Goal: Contribute content

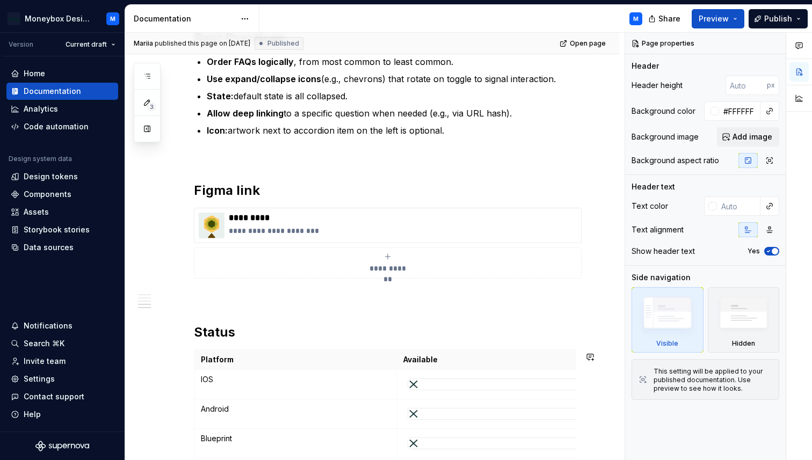
scroll to position [1831, 0]
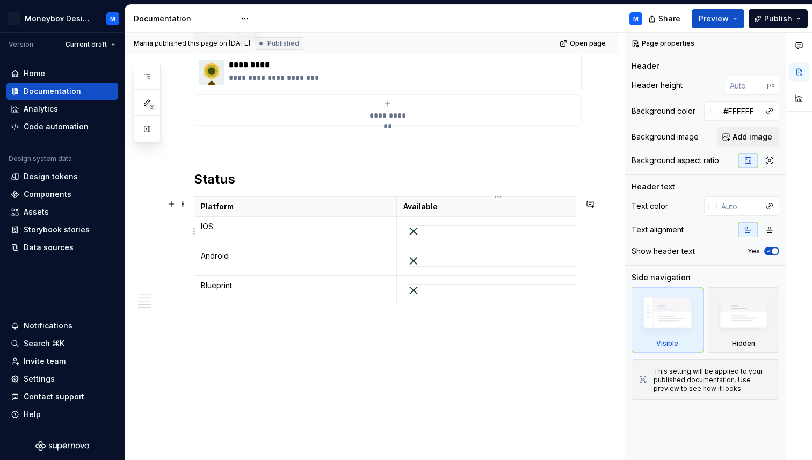
click at [417, 237] on div at bounding box center [498, 232] width 181 height 12
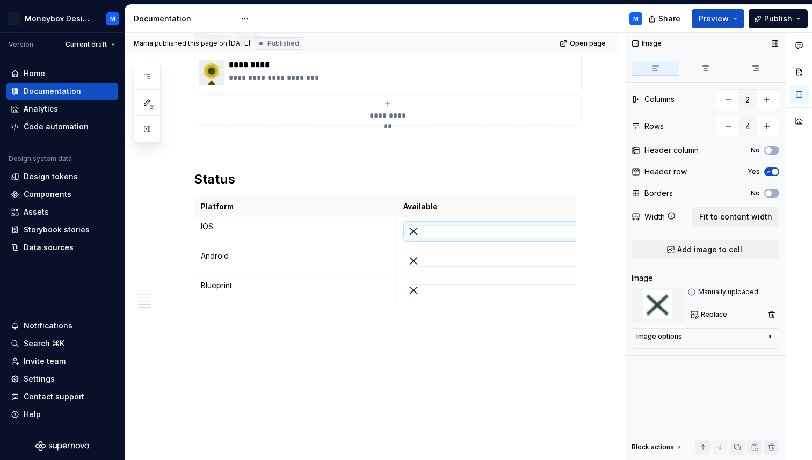
type textarea "*"
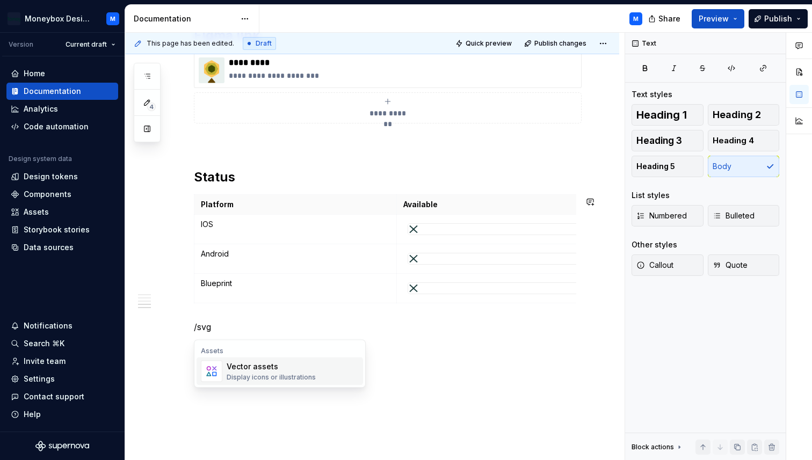
click at [240, 379] on div "Display icons or illustrations" at bounding box center [271, 377] width 89 height 9
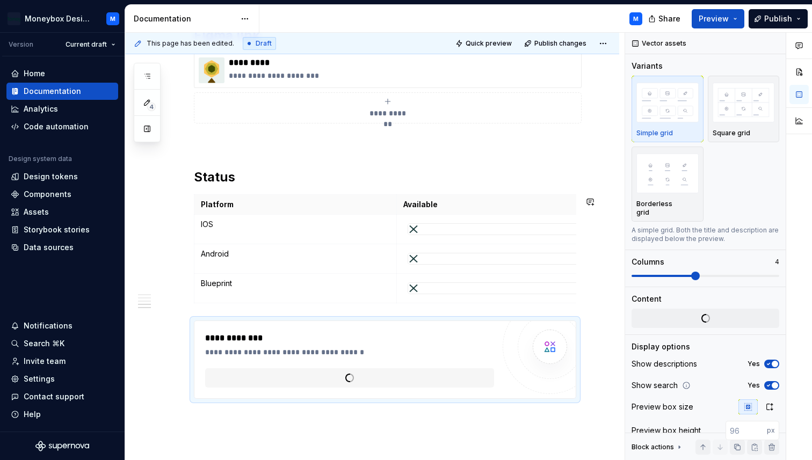
type textarea "*"
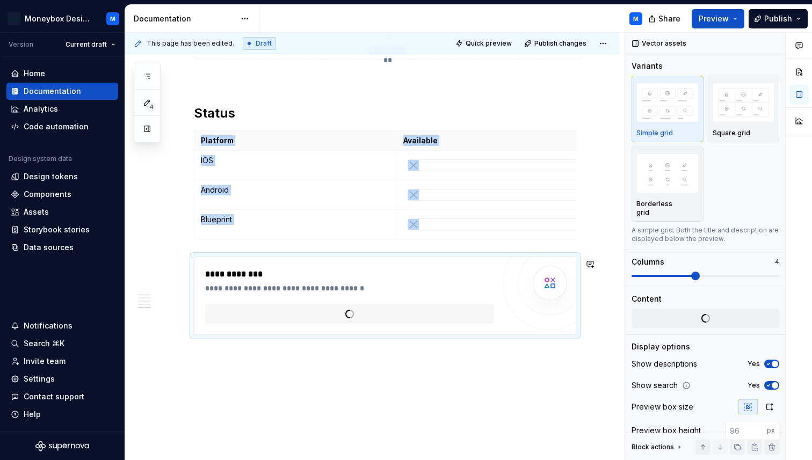
scroll to position [1897, 0]
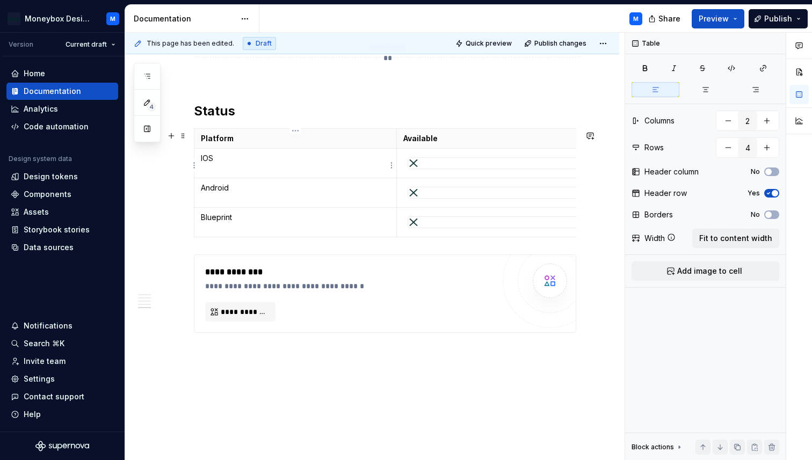
click at [226, 169] on td "IOS" at bounding box center [295, 163] width 202 height 30
click at [194, 223] on html "Moneybox Design System M Version Current draft Home Documentation Analytics Cod…" at bounding box center [406, 230] width 812 height 460
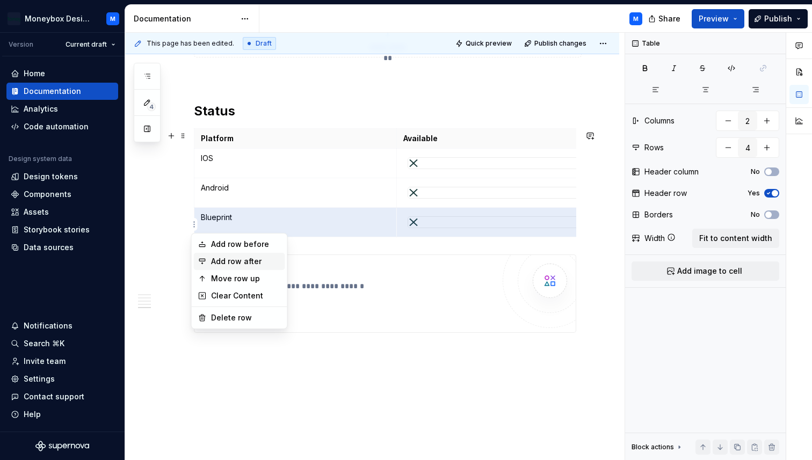
click at [252, 259] on div "Add row after" at bounding box center [246, 261] width 70 height 11
type input "5"
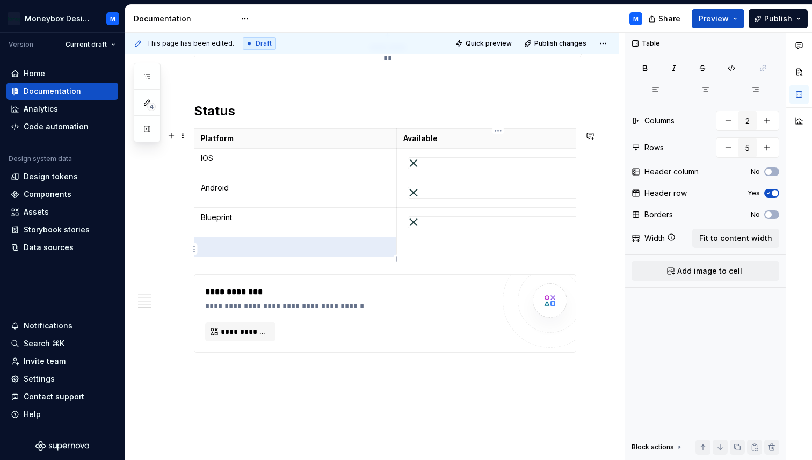
click at [426, 251] on p at bounding box center [498, 247] width 190 height 11
click at [411, 251] on p at bounding box center [498, 247] width 190 height 11
click at [710, 269] on span "Add image to cell" at bounding box center [709, 271] width 65 height 11
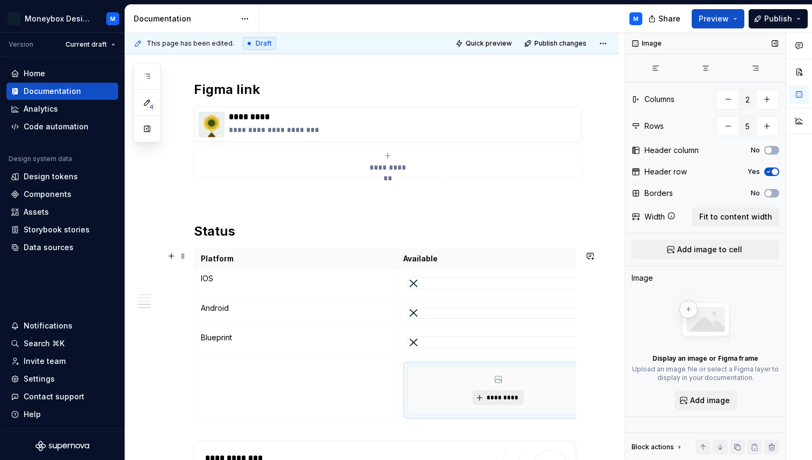
scroll to position [1760, 0]
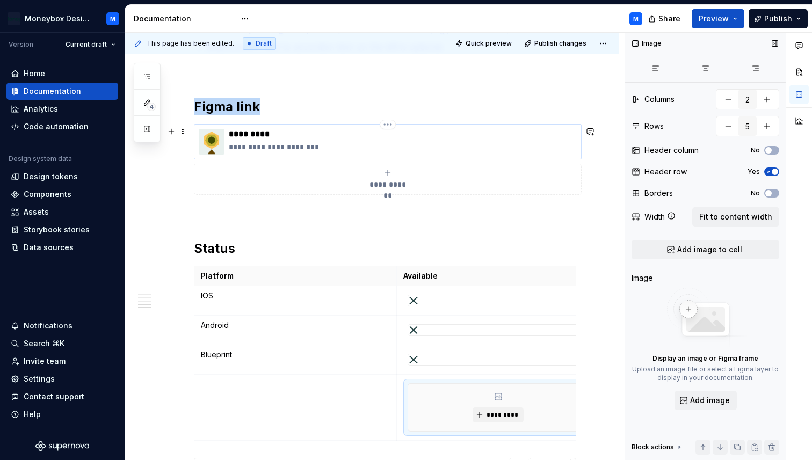
click at [215, 148] on img at bounding box center [212, 142] width 26 height 26
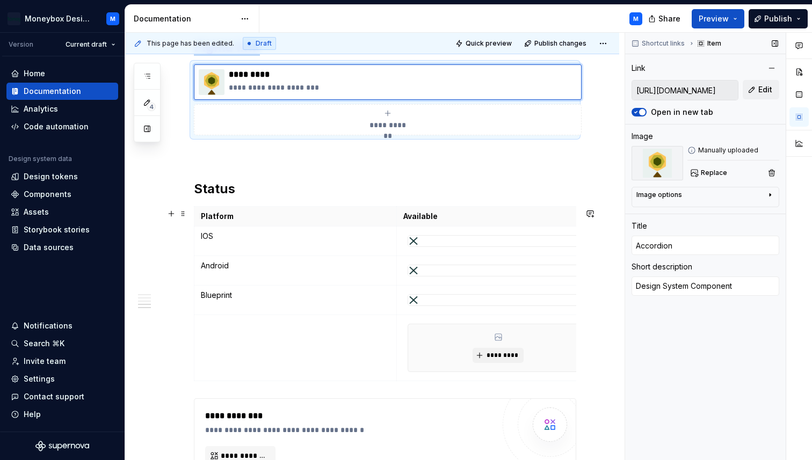
scroll to position [1848, 0]
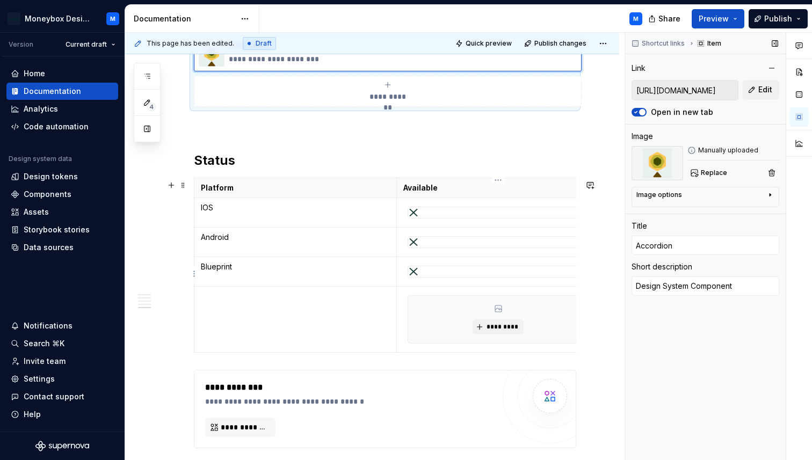
click at [419, 275] on img at bounding box center [413, 271] width 11 height 11
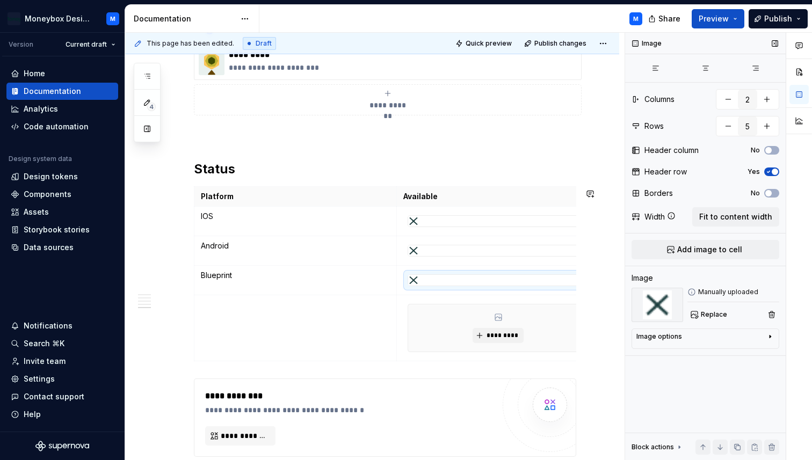
scroll to position [1989, 0]
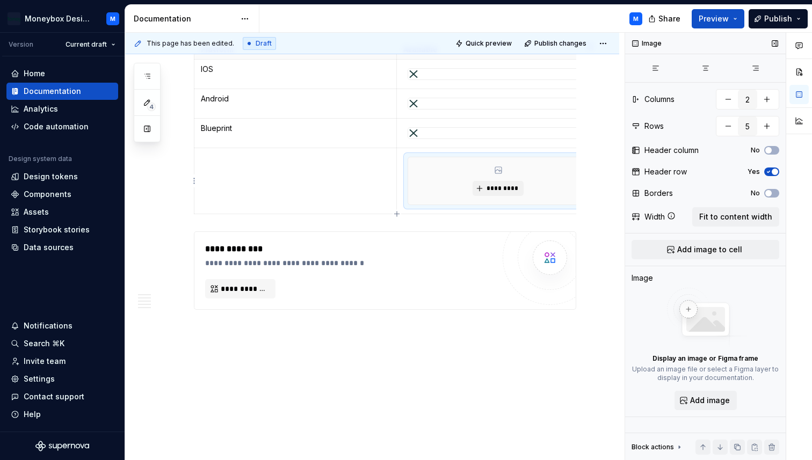
click at [416, 173] on div "*********" at bounding box center [498, 180] width 180 height 47
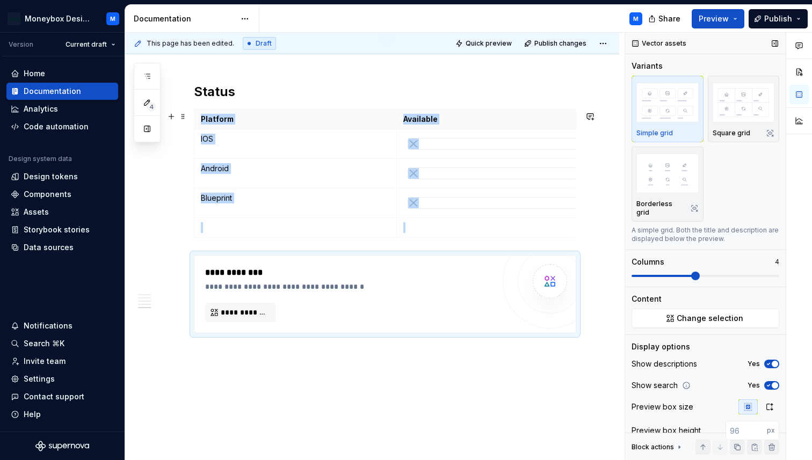
scroll to position [1916, 0]
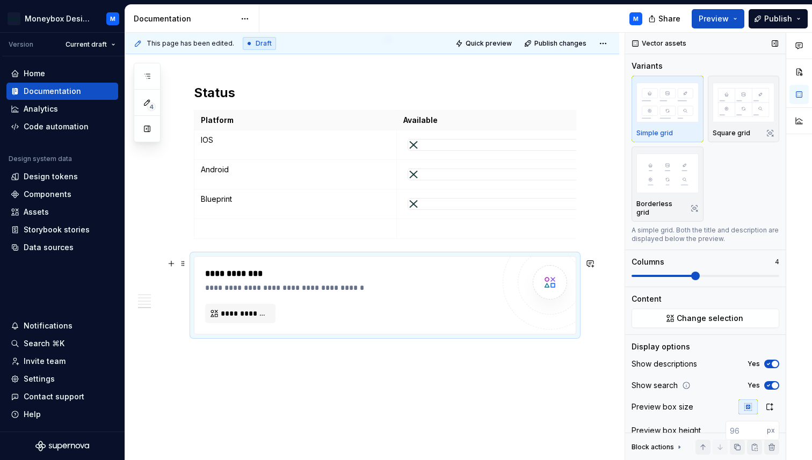
click at [373, 293] on div "**********" at bounding box center [352, 287] width 294 height 11
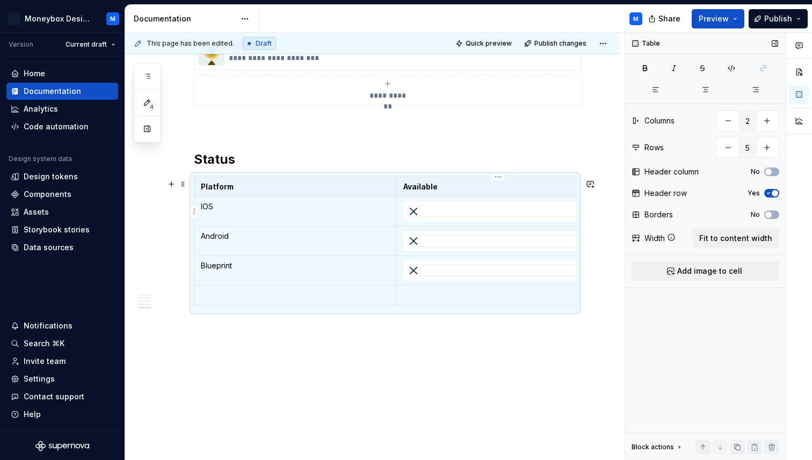
click at [419, 217] on div at bounding box center [498, 212] width 181 height 12
type textarea "*"
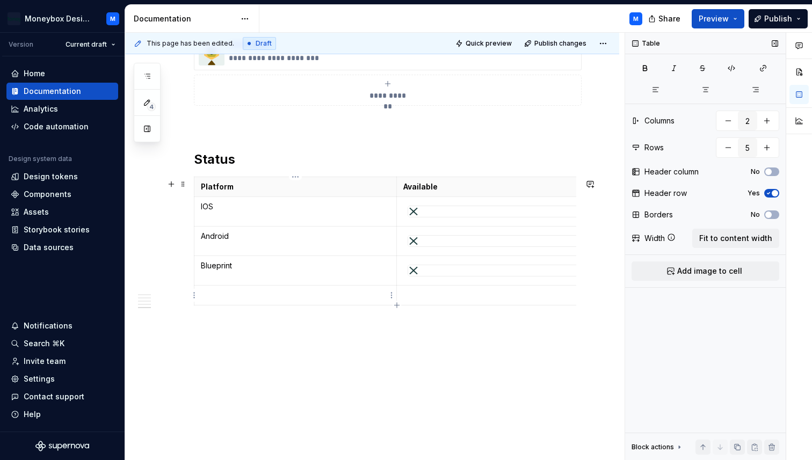
click at [373, 295] on p at bounding box center [295, 295] width 189 height 11
click at [192, 296] on div "**********" at bounding box center [374, 247] width 499 height 428
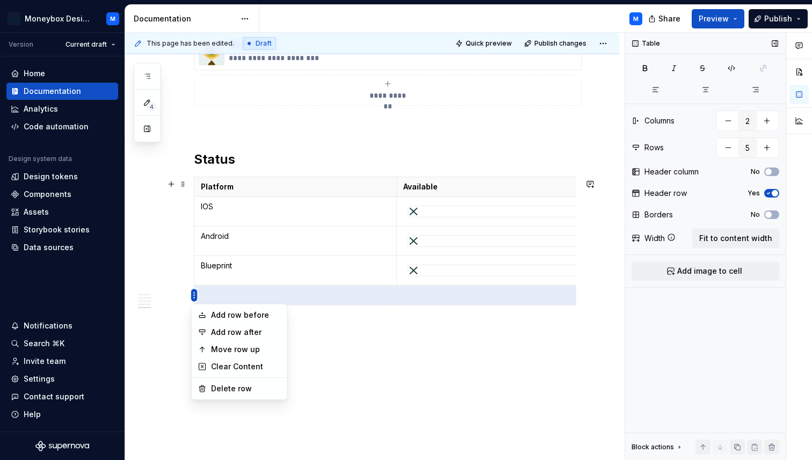
click at [194, 298] on html "Moneybox Design System M Version Current draft Home Documentation Analytics Cod…" at bounding box center [406, 230] width 812 height 460
click at [231, 388] on div "Delete row" at bounding box center [246, 388] width 70 height 11
type input "4"
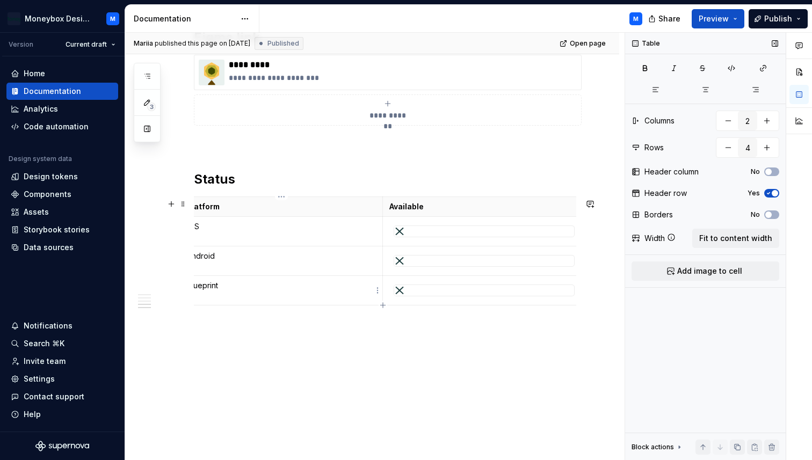
scroll to position [0, 0]
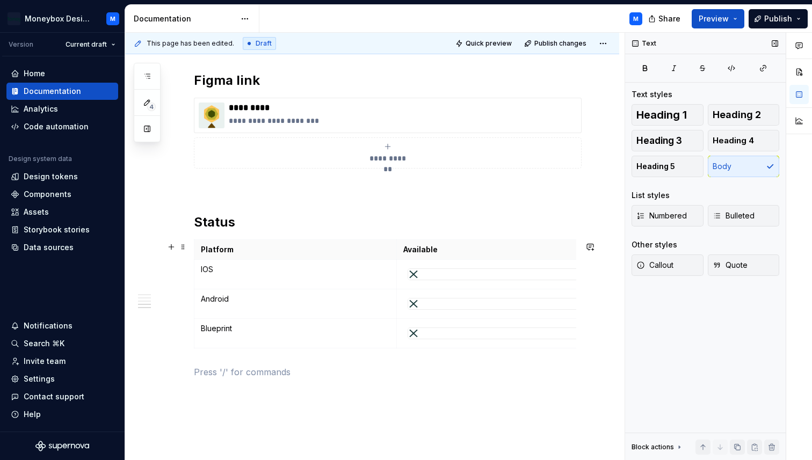
scroll to position [1784, 0]
click at [430, 279] on div at bounding box center [498, 276] width 180 height 11
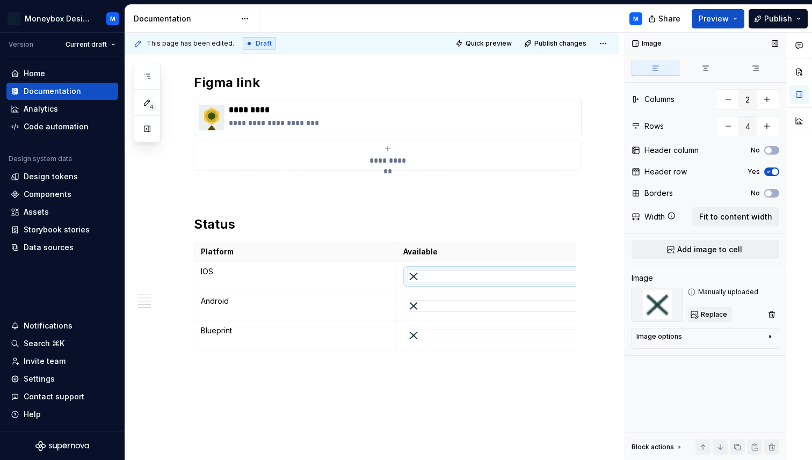
click at [724, 312] on span "Replace" at bounding box center [714, 314] width 26 height 9
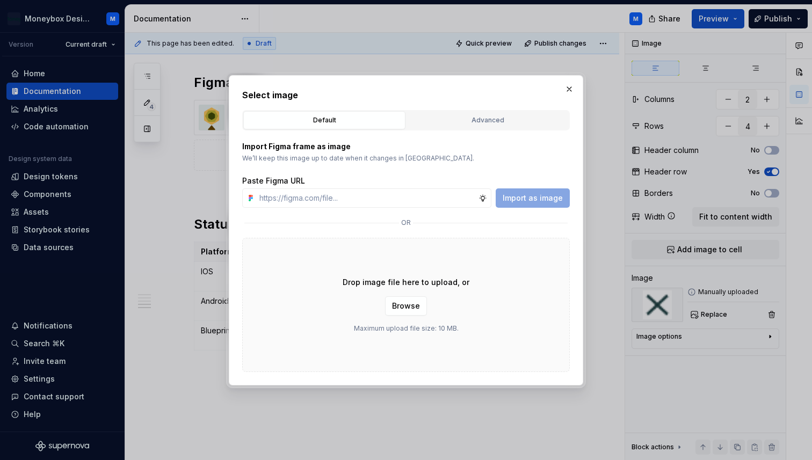
type textarea "*"
type input "[URL][DOMAIN_NAME]"
click at [529, 198] on span "Import as image" at bounding box center [533, 198] width 60 height 11
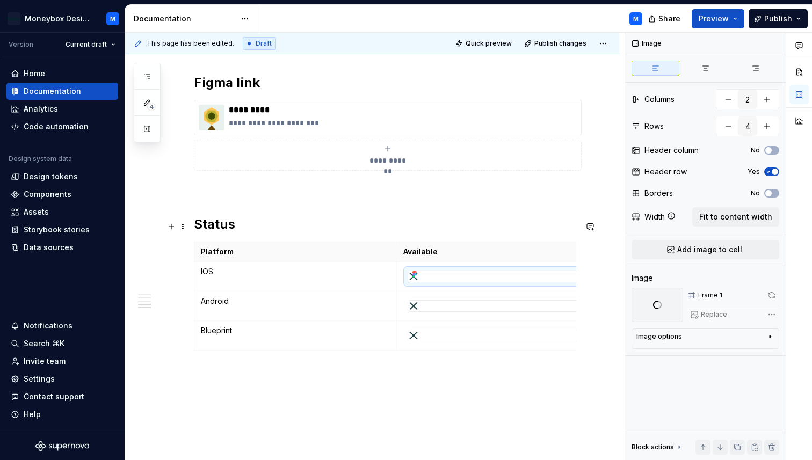
scroll to position [0, 10]
click at [462, 303] on div at bounding box center [488, 306] width 180 height 11
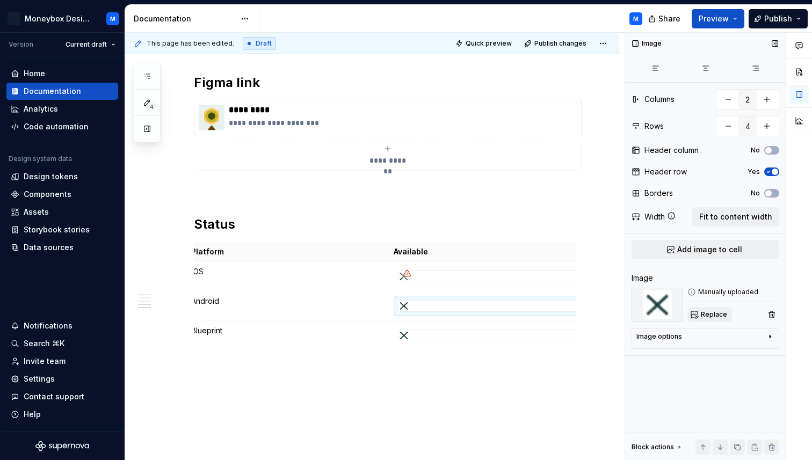
click at [701, 318] on span "Replace" at bounding box center [714, 314] width 26 height 9
type textarea "*"
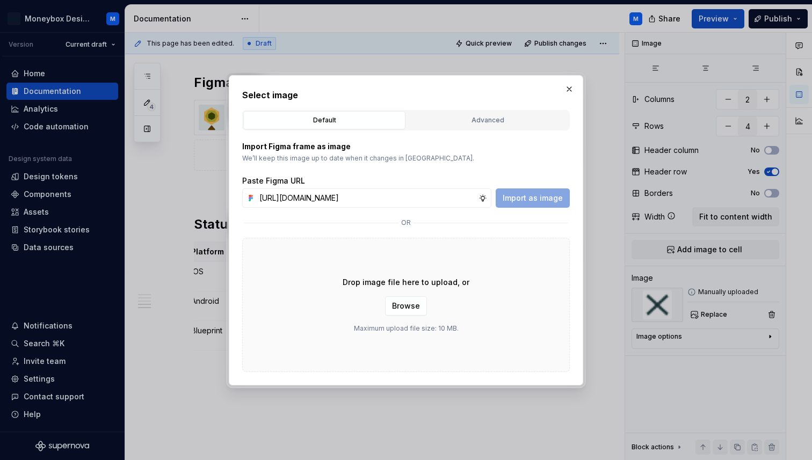
scroll to position [0, 240]
type input "[URL][DOMAIN_NAME]"
click at [546, 198] on span "Import as image" at bounding box center [533, 198] width 60 height 11
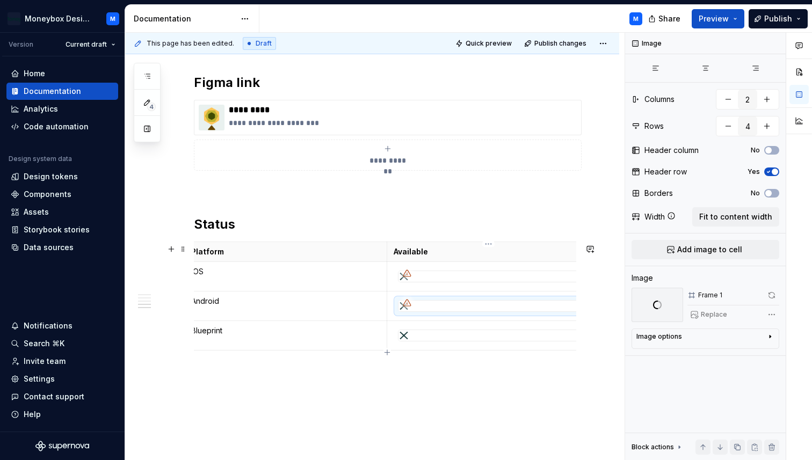
click at [443, 339] on div at bounding box center [488, 335] width 180 height 11
click at [703, 316] on span "Replace" at bounding box center [714, 314] width 26 height 9
type textarea "*"
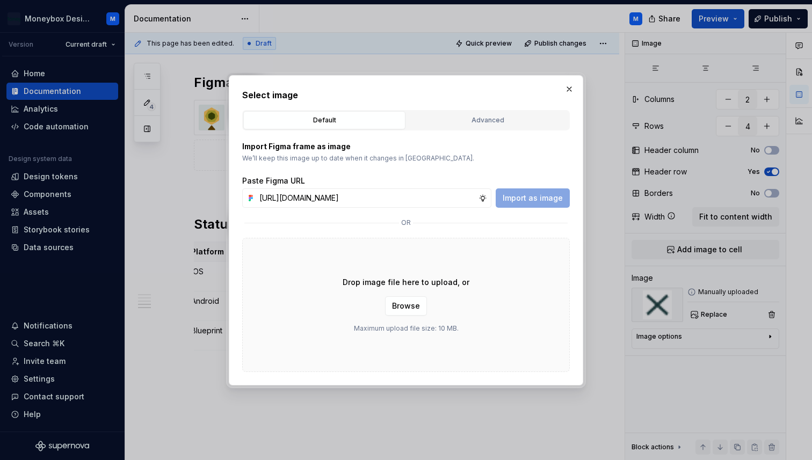
scroll to position [0, 240]
type input "[URL][DOMAIN_NAME]"
click at [542, 197] on span "Import as image" at bounding box center [533, 198] width 60 height 11
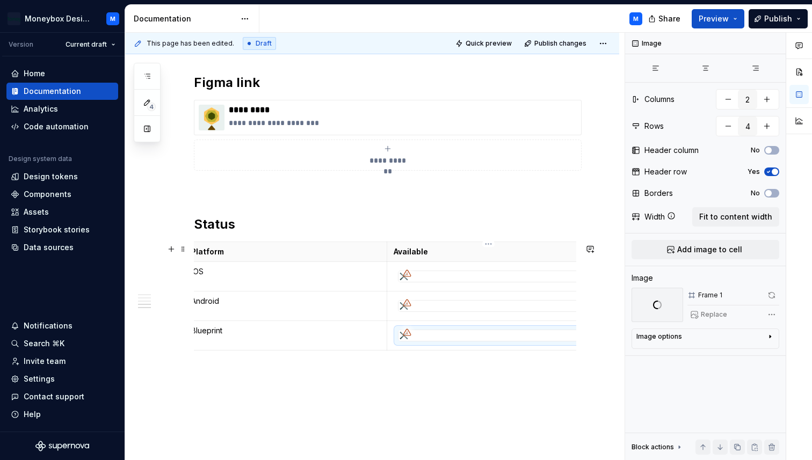
click at [410, 282] on div at bounding box center [406, 273] width 17 height 17
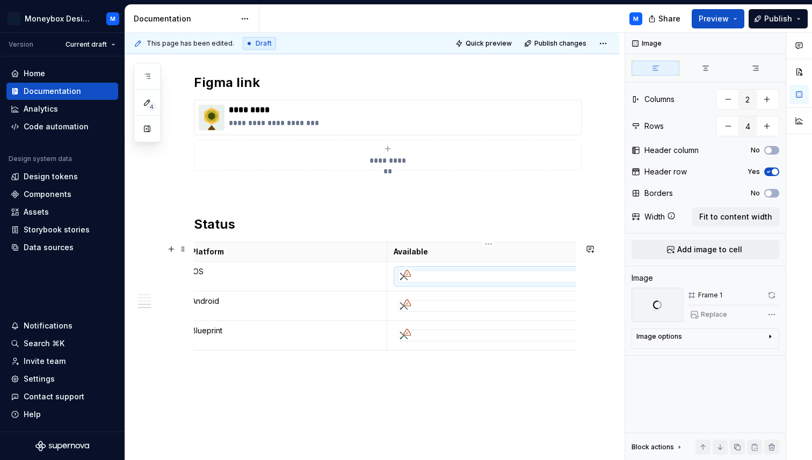
click at [405, 307] on icon at bounding box center [407, 303] width 9 height 9
click at [409, 341] on div at bounding box center [406, 332] width 17 height 17
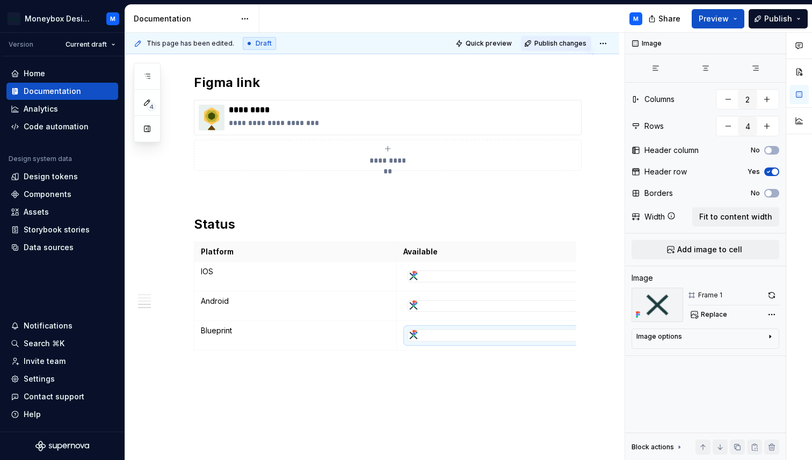
click at [562, 46] on span "Publish changes" at bounding box center [560, 43] width 52 height 9
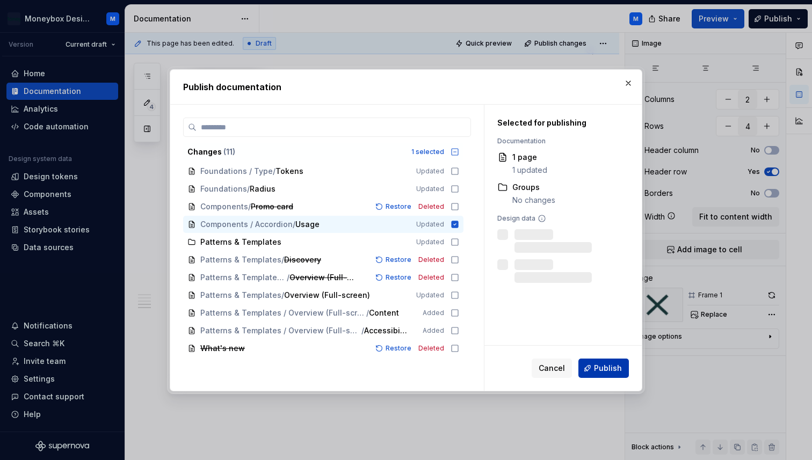
click at [598, 366] on span "Publish" at bounding box center [608, 368] width 28 height 11
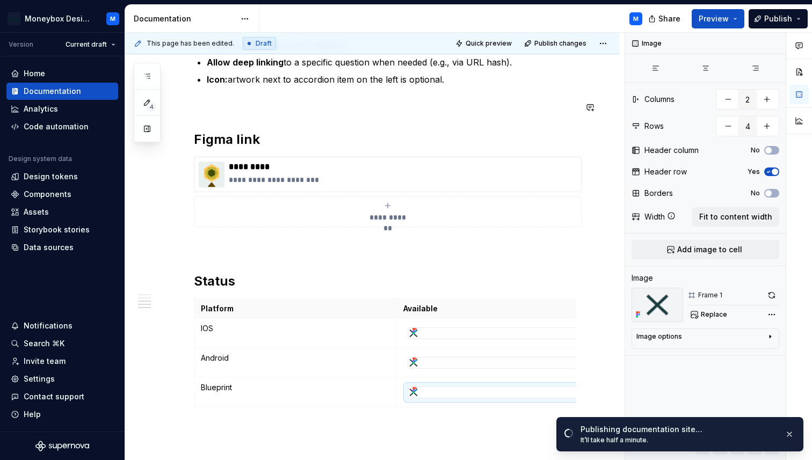
scroll to position [1857, 0]
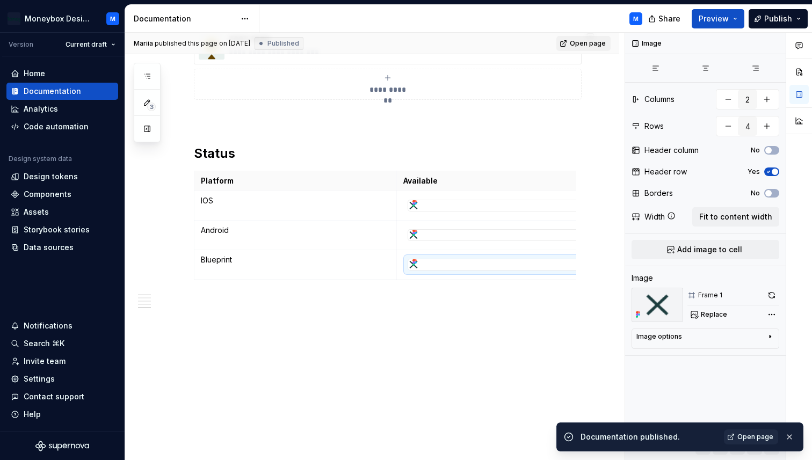
click at [596, 46] on span "Open page" at bounding box center [588, 43] width 36 height 9
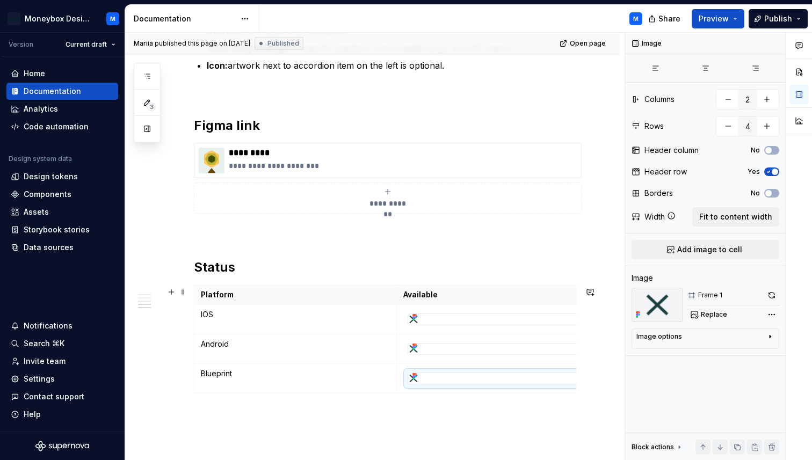
scroll to position [1732, 0]
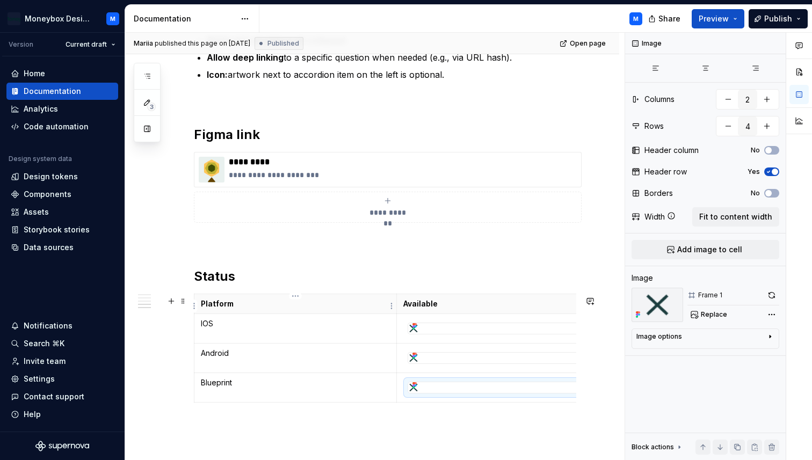
type textarea "*"
